Goal: Transaction & Acquisition: Purchase product/service

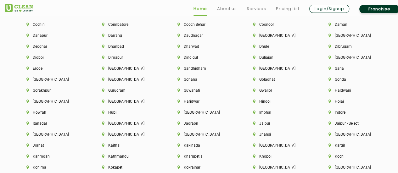
scroll to position [1433, 0]
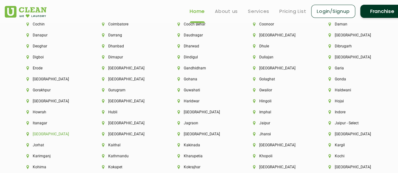
click at [36, 137] on li "[GEOGRAPHIC_DATA]" at bounding box center [53, 134] width 54 height 4
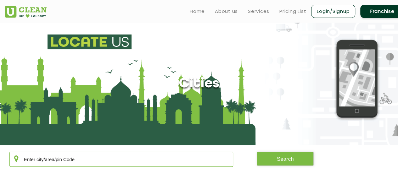
click at [47, 158] on input "text" at bounding box center [121, 159] width 224 height 15
click at [268, 164] on button "Search" at bounding box center [285, 159] width 57 height 14
click at [273, 159] on button "Search" at bounding box center [285, 159] width 57 height 14
click at [274, 166] on button "Search" at bounding box center [285, 159] width 57 height 14
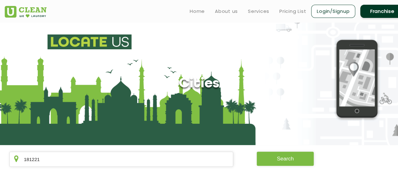
click at [272, 161] on button "Search" at bounding box center [285, 159] width 57 height 14
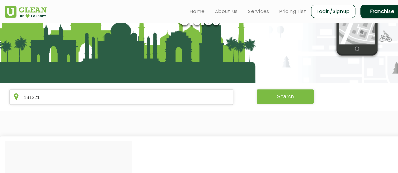
scroll to position [62, 0]
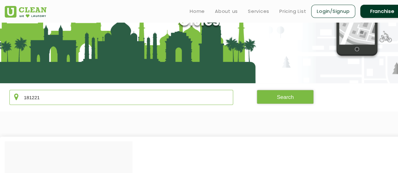
click at [116, 102] on input "181221" at bounding box center [121, 97] width 224 height 15
click at [300, 101] on button "Search" at bounding box center [285, 97] width 57 height 14
click at [180, 111] on section "181221 Search" at bounding box center [199, 97] width 398 height 28
click at [166, 102] on input "181221" at bounding box center [121, 97] width 224 height 15
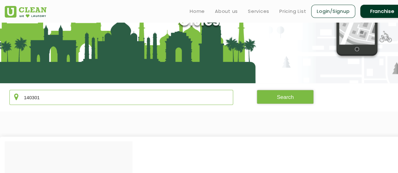
type input "140301"
click at [264, 96] on button "Search" at bounding box center [285, 97] width 57 height 14
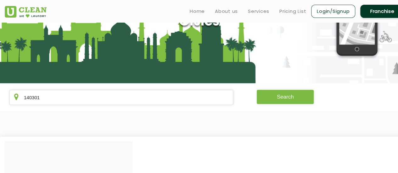
click at [264, 96] on button "Search" at bounding box center [285, 97] width 57 height 14
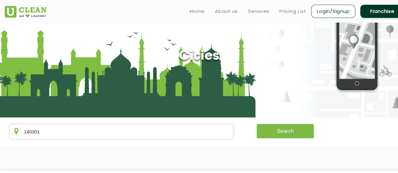
scroll to position [26, 0]
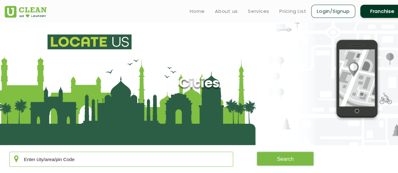
click at [82, 161] on input "text" at bounding box center [121, 159] width 224 height 15
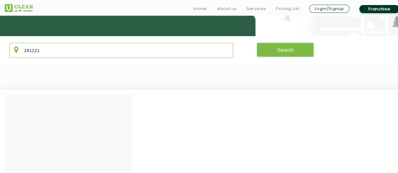
scroll to position [110, 0]
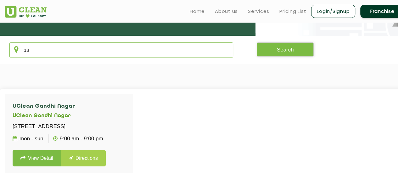
type input "1"
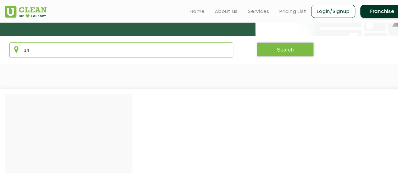
type input "1"
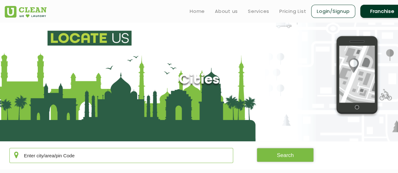
scroll to position [0, 0]
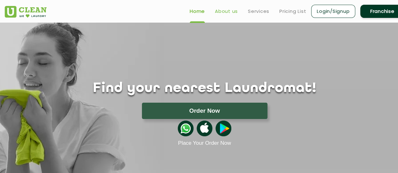
click at [221, 14] on link "About us" at bounding box center [226, 12] width 23 height 8
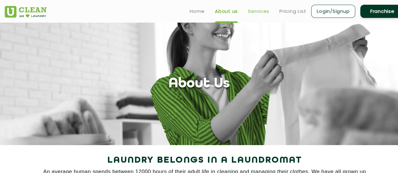
click at [258, 10] on link "Services" at bounding box center [258, 12] width 21 height 8
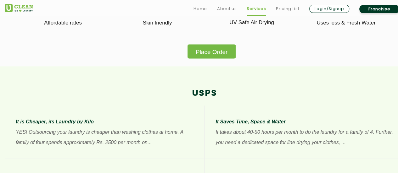
scroll to position [417, 0]
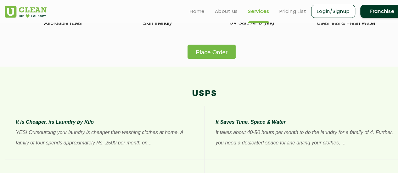
click at [204, 59] on button "Place Order" at bounding box center [212, 52] width 48 height 14
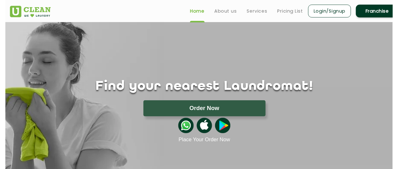
scroll to position [37, 0]
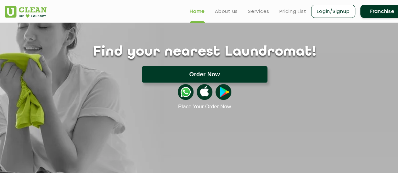
click at [201, 74] on button "Order Now" at bounding box center [205, 74] width 126 height 16
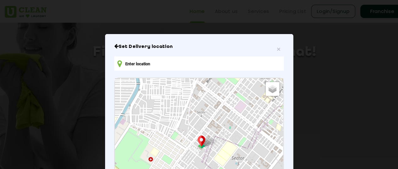
click at [158, 62] on input "text" at bounding box center [198, 63] width 169 height 14
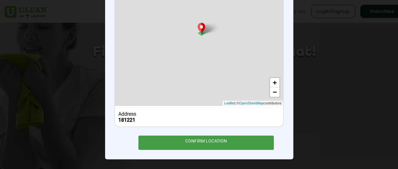
scroll to position [0, 0]
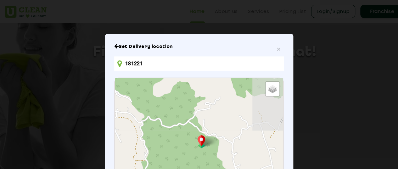
click at [154, 66] on input "181221" at bounding box center [198, 63] width 169 height 14
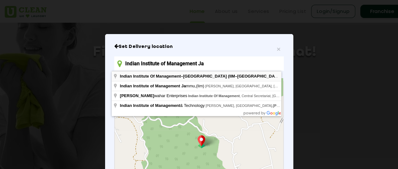
type input "Indian Institute Of Management–[GEOGRAPHIC_DATA] (IIM–[GEOGRAPHIC_DATA]), [GEOG…"
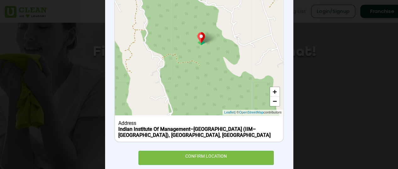
scroll to position [107, 0]
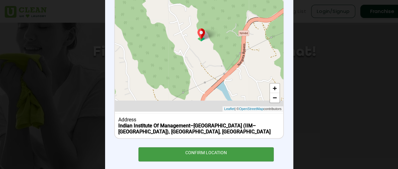
click at [185, 153] on div "CONFIRM LOCATION" at bounding box center [207, 154] width 136 height 14
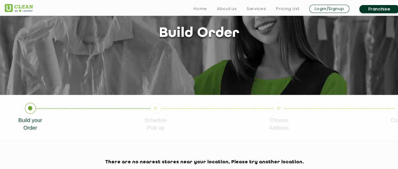
scroll to position [95, 0]
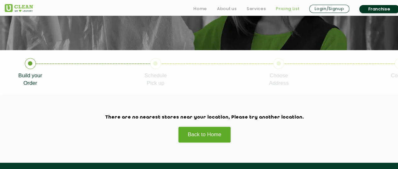
click at [282, 5] on link "Pricing List" at bounding box center [287, 9] width 23 height 8
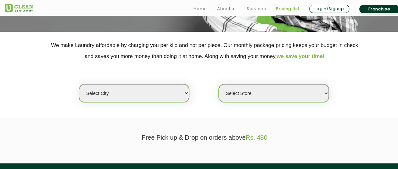
scroll to position [114, 0]
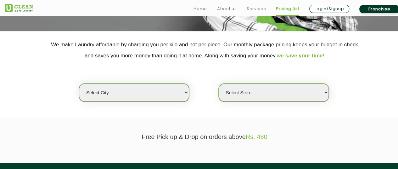
click at [141, 86] on select "Select city [GEOGRAPHIC_DATA] [GEOGRAPHIC_DATA] [GEOGRAPHIC_DATA] [GEOGRAPHIC_D…" at bounding box center [134, 92] width 110 height 18
select select "68"
click at [79, 83] on select "Select city [GEOGRAPHIC_DATA] [GEOGRAPHIC_DATA] [GEOGRAPHIC_DATA] [GEOGRAPHIC_D…" at bounding box center [134, 92] width 110 height 18
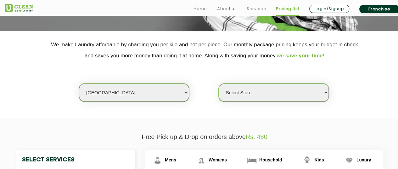
click at [259, 94] on select "Select Store [GEOGRAPHIC_DATA] UClean Talab Tillo UClean Janipur UClean Channi …" at bounding box center [274, 92] width 110 height 18
select select "432"
click at [219, 83] on select "Select Store [GEOGRAPHIC_DATA] UClean Talab Tillo UClean Janipur UClean Channi …" at bounding box center [274, 92] width 110 height 18
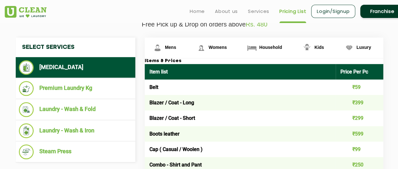
scroll to position [227, 0]
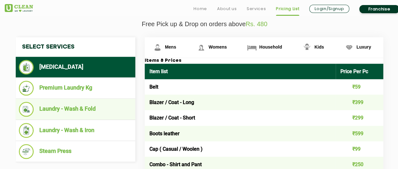
click at [62, 107] on li "Laundry - Wash & Fold" at bounding box center [75, 109] width 113 height 15
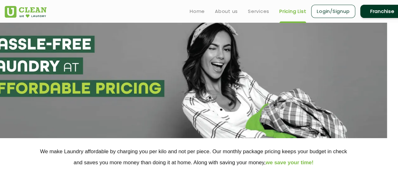
scroll to position [7, 11]
